Goal: Task Accomplishment & Management: Manage account settings

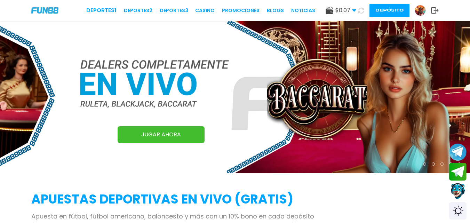
click at [403, 15] on button "Depósito" at bounding box center [389, 10] width 40 height 13
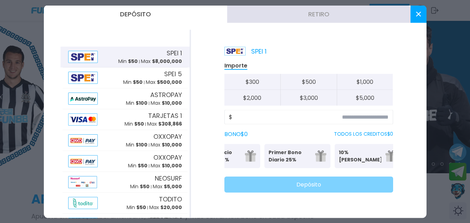
scroll to position [0, 38]
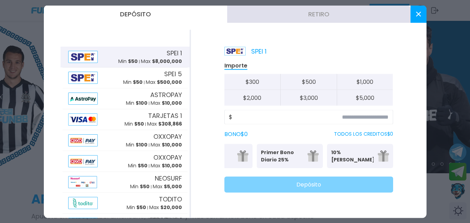
click at [414, 12] on button at bounding box center [418, 13] width 16 height 17
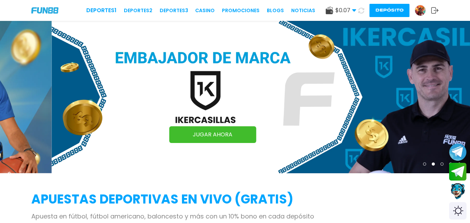
click at [416, 13] on img at bounding box center [420, 10] width 10 height 10
